Goal: Find contact information

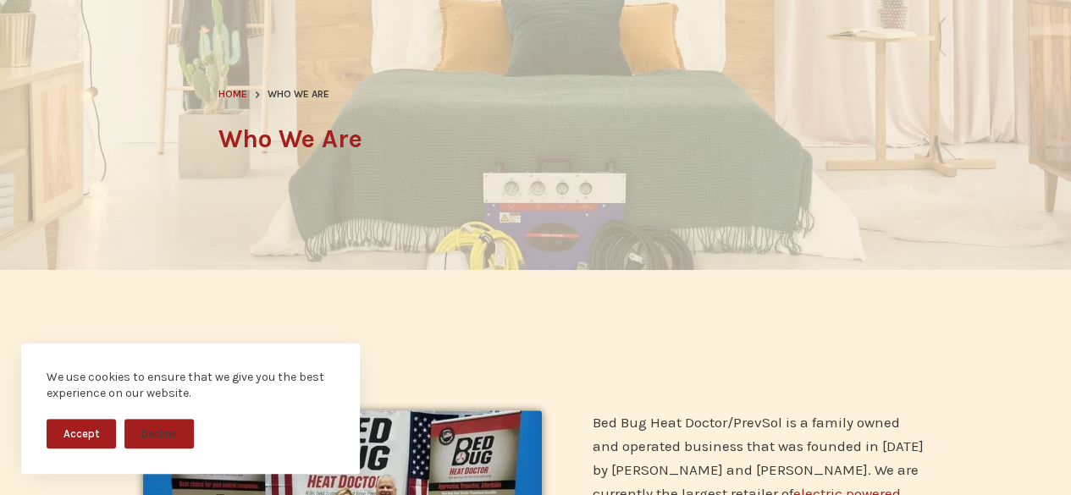
scroll to position [423, 0]
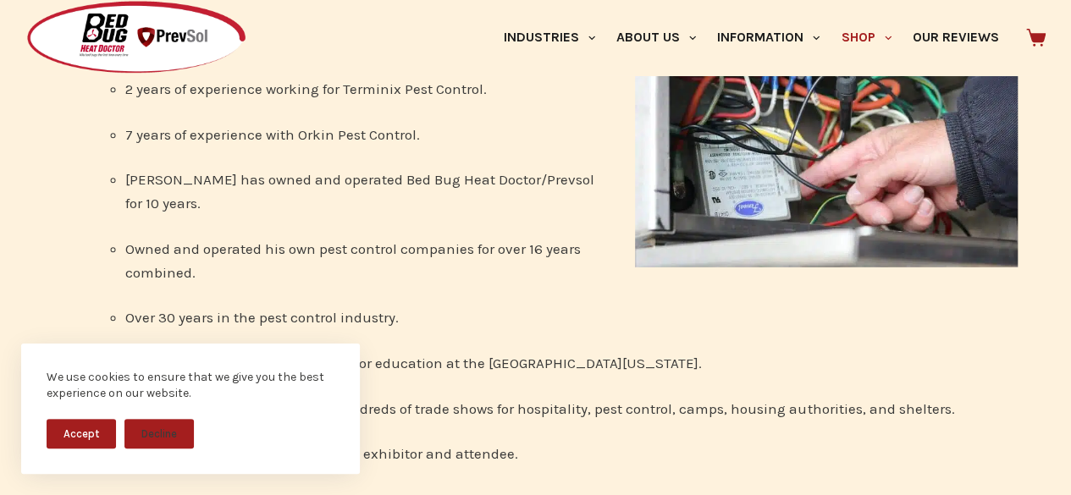
scroll to position [2436, 0]
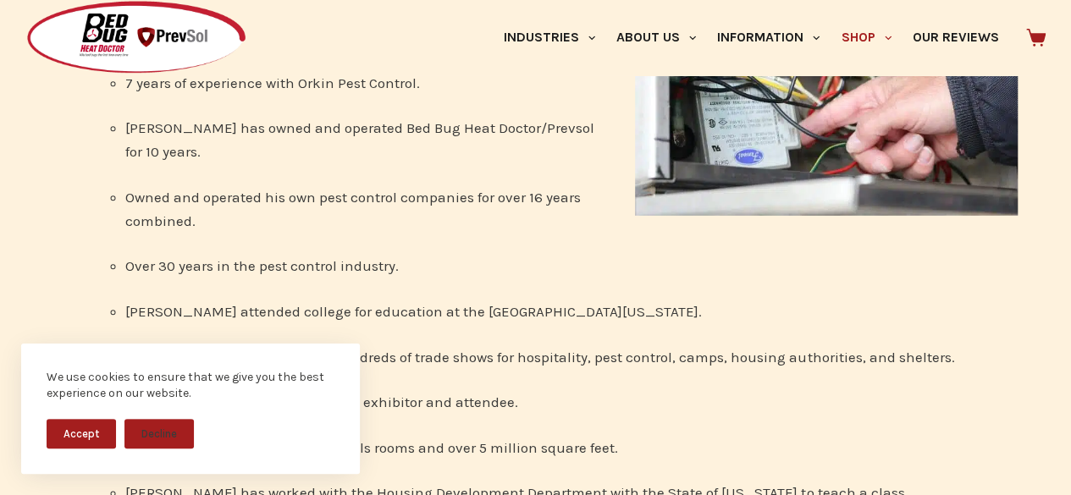
click at [84, 434] on button "Accept" at bounding box center [81, 434] width 69 height 30
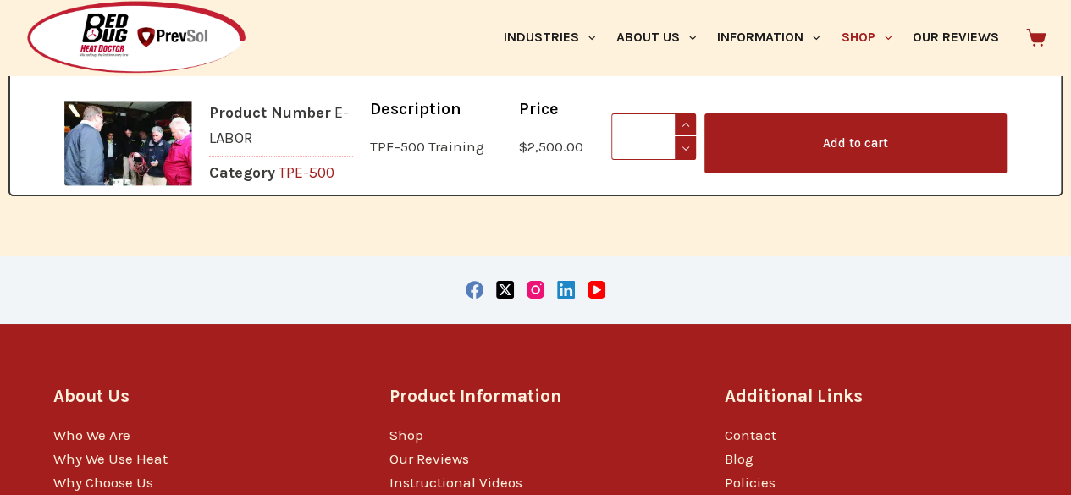
scroll to position [3104, 0]
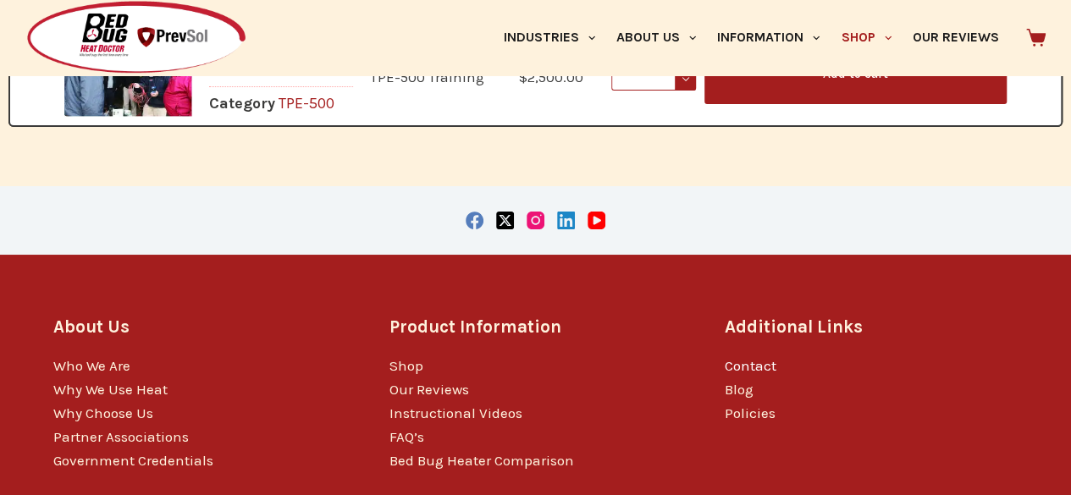
click at [753, 357] on link "Contact" at bounding box center [751, 365] width 52 height 17
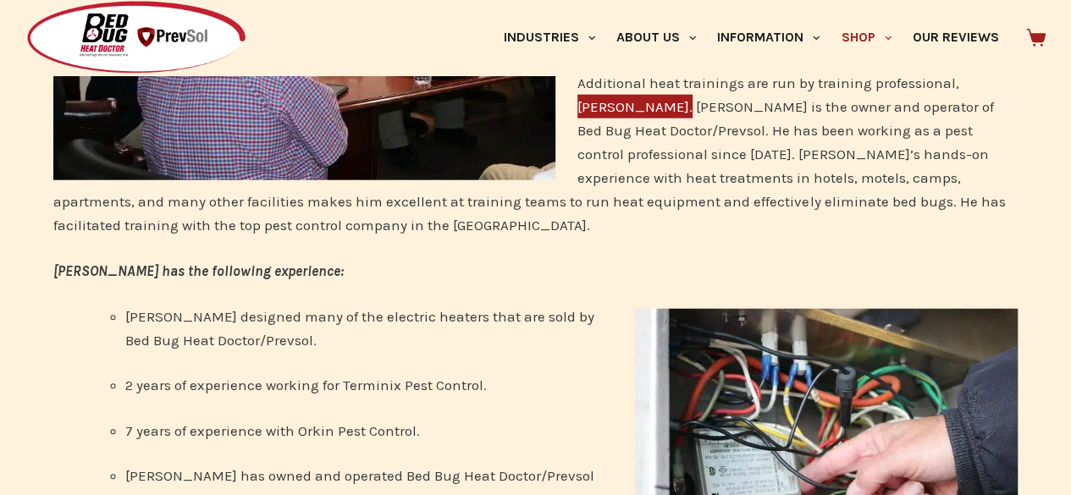
scroll to position [1919, 0]
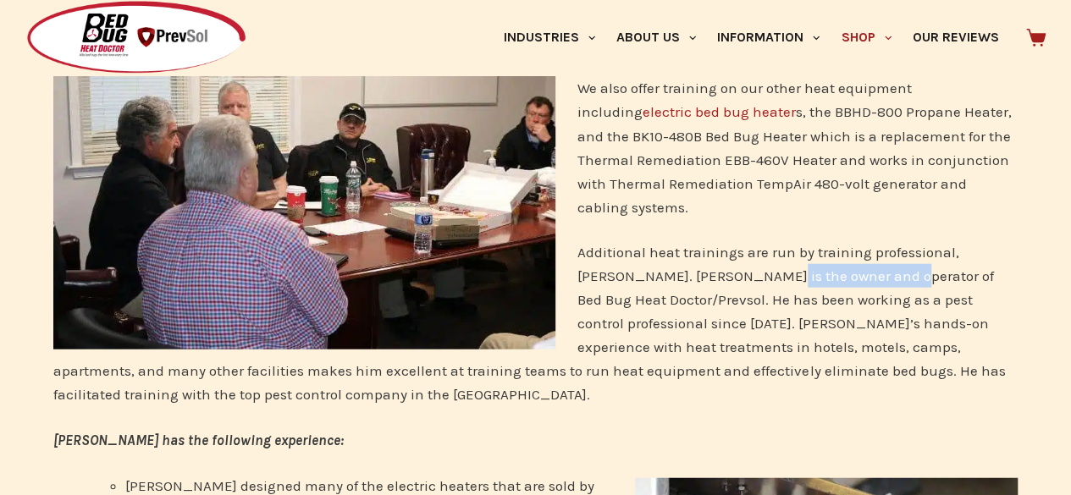
drag, startPoint x: 727, startPoint y: 206, endPoint x: 859, endPoint y: 205, distance: 132.1
click at [859, 240] on p "Additional heat trainings are run by training professional, Jeff Zimmerman. Jef…" at bounding box center [535, 323] width 965 height 166
copy p "owner and operator"
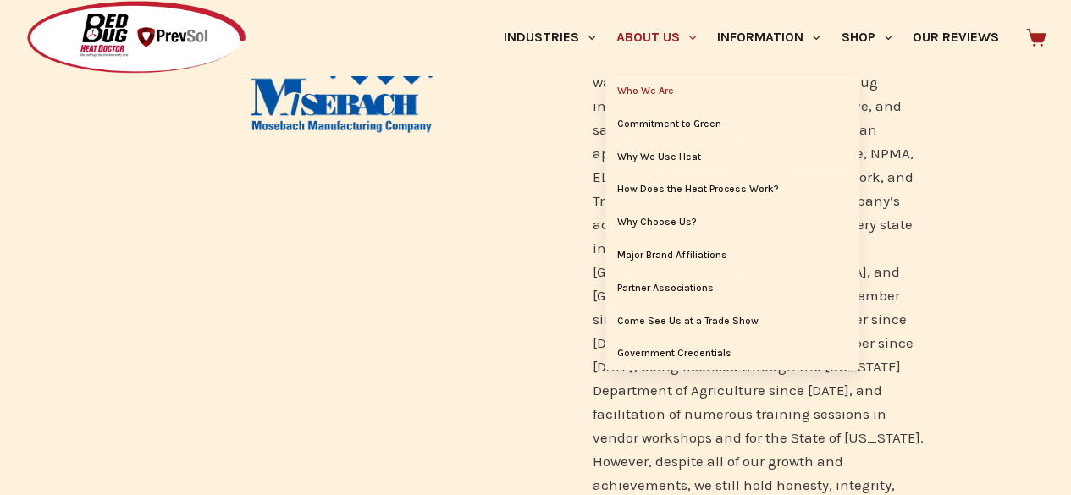
scroll to position [391, 0]
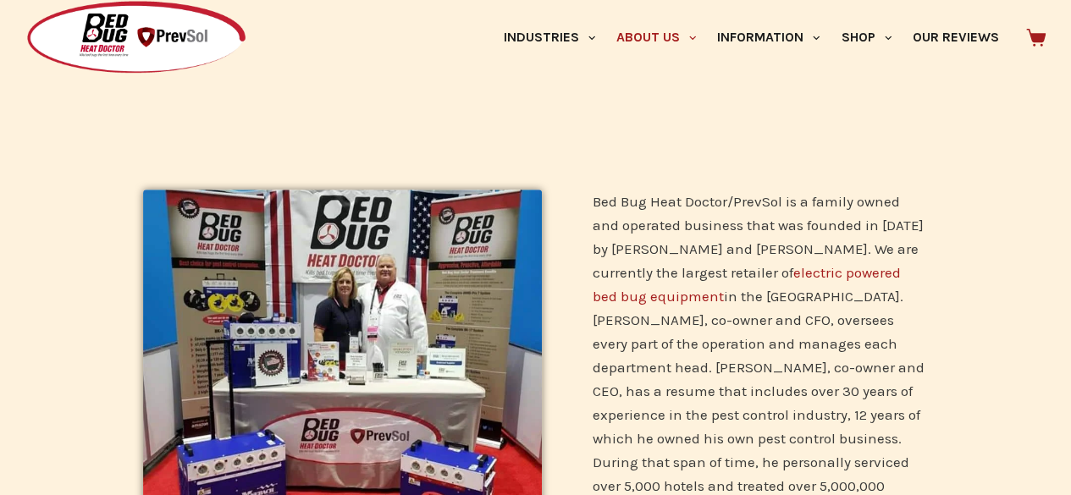
drag, startPoint x: 623, startPoint y: 252, endPoint x: 747, endPoint y: 249, distance: 123.7
click at [747, 249] on p "Bed Bug Heat Doctor/PrevSol is a family owned and operated business that was fo…" at bounding box center [760, 380] width 335 height 380
copy p "[PERSON_NAME]"
